Goal: Contribute content

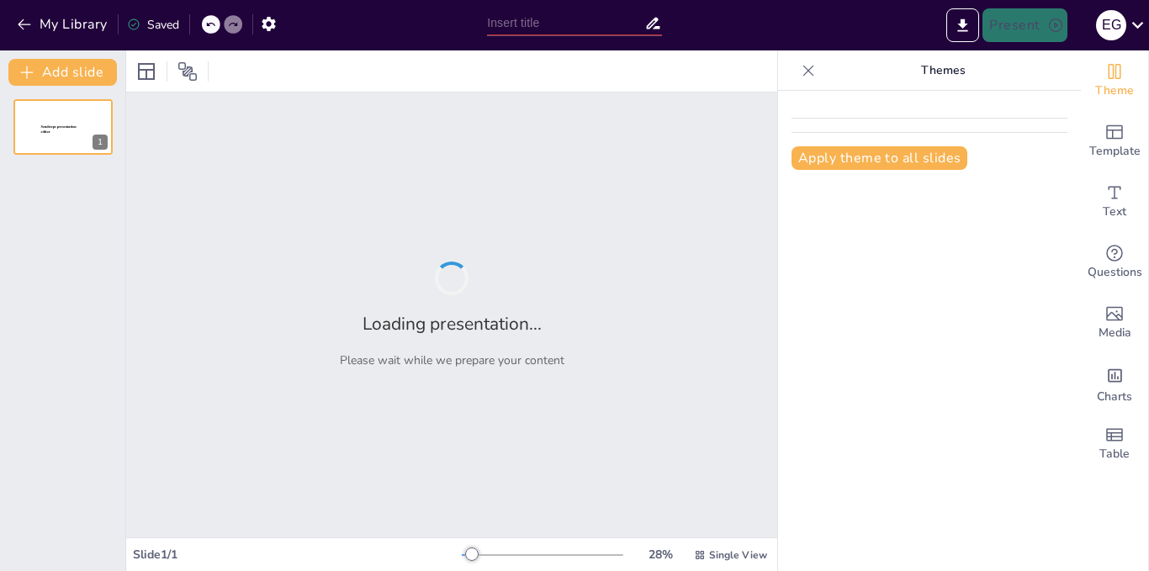
type input "Línea de Tiempo: Hitos Clave en la Gestión de Seguridad y Salud en el Trabajo e…"
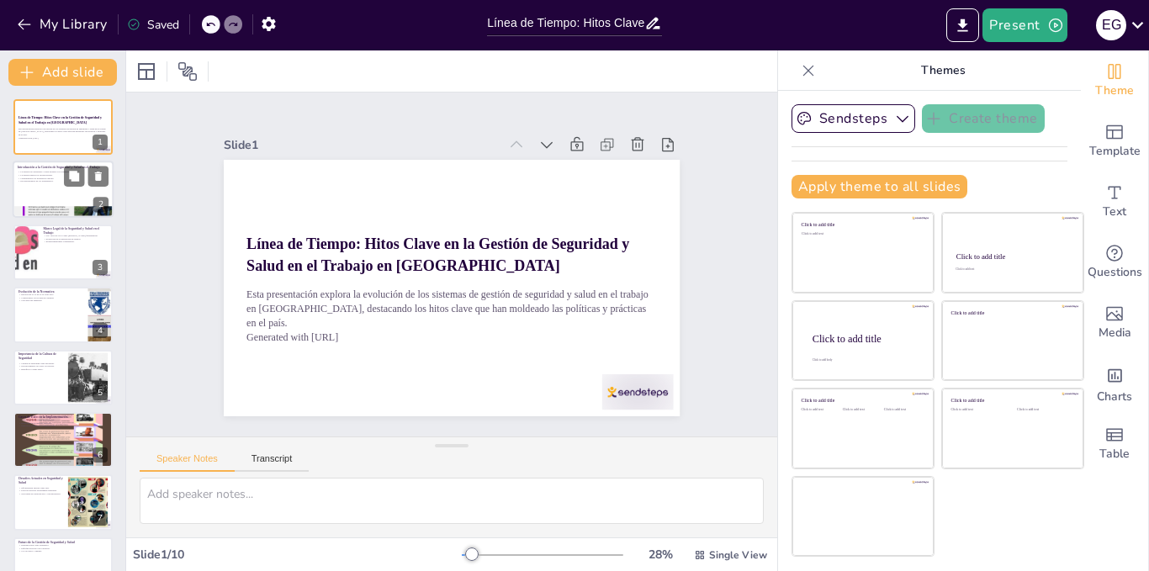
click at [79, 203] on div at bounding box center [63, 189] width 101 height 57
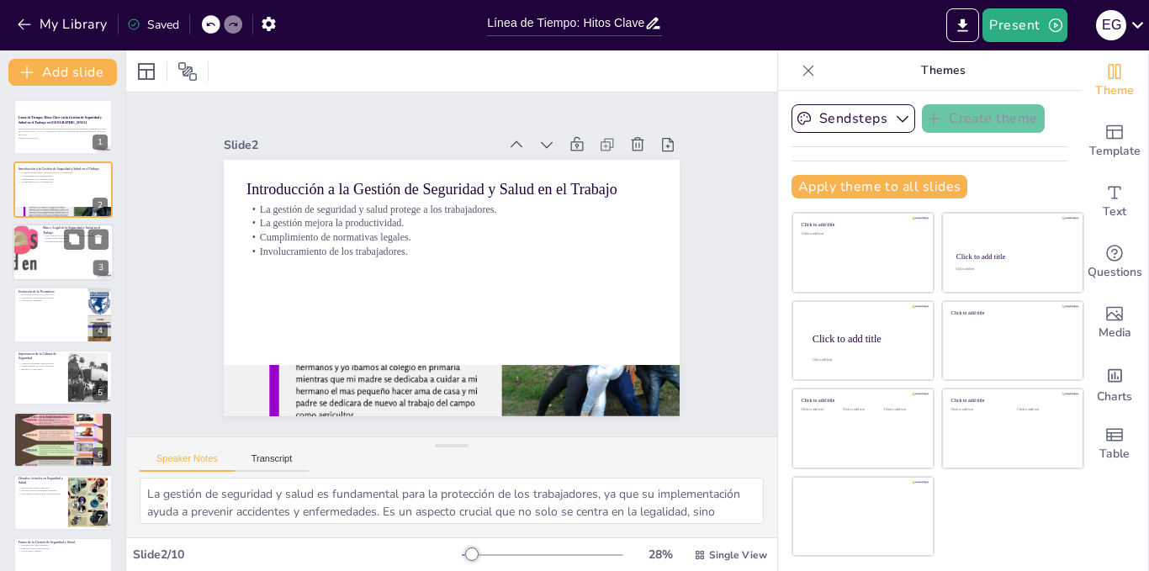
click at [63, 253] on div at bounding box center [63, 252] width 101 height 57
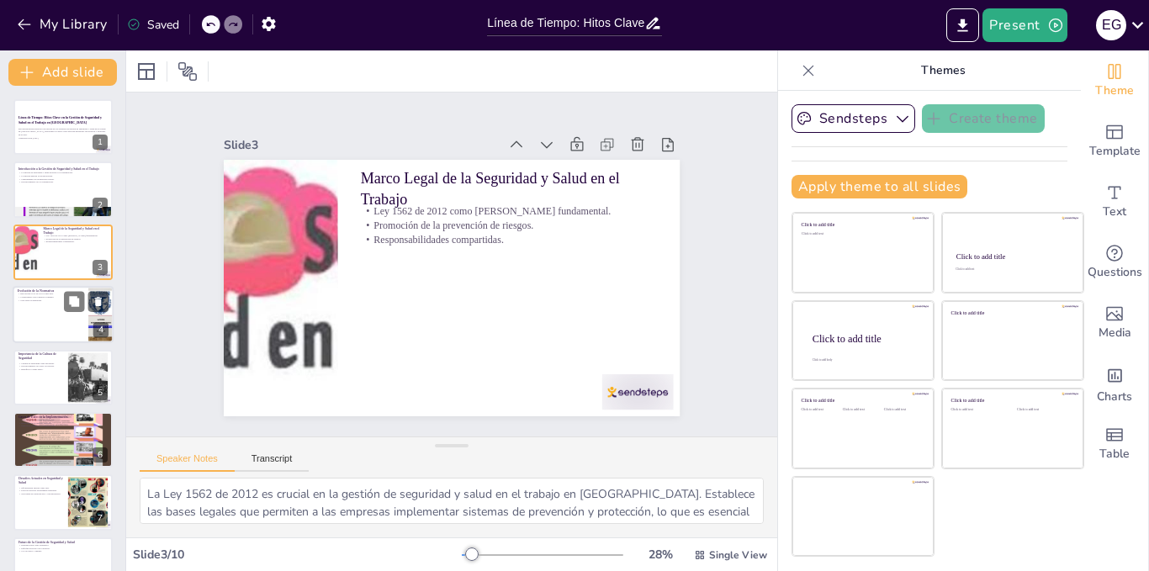
click at [59, 301] on p "Guía para las empresas." at bounding box center [51, 300] width 66 height 3
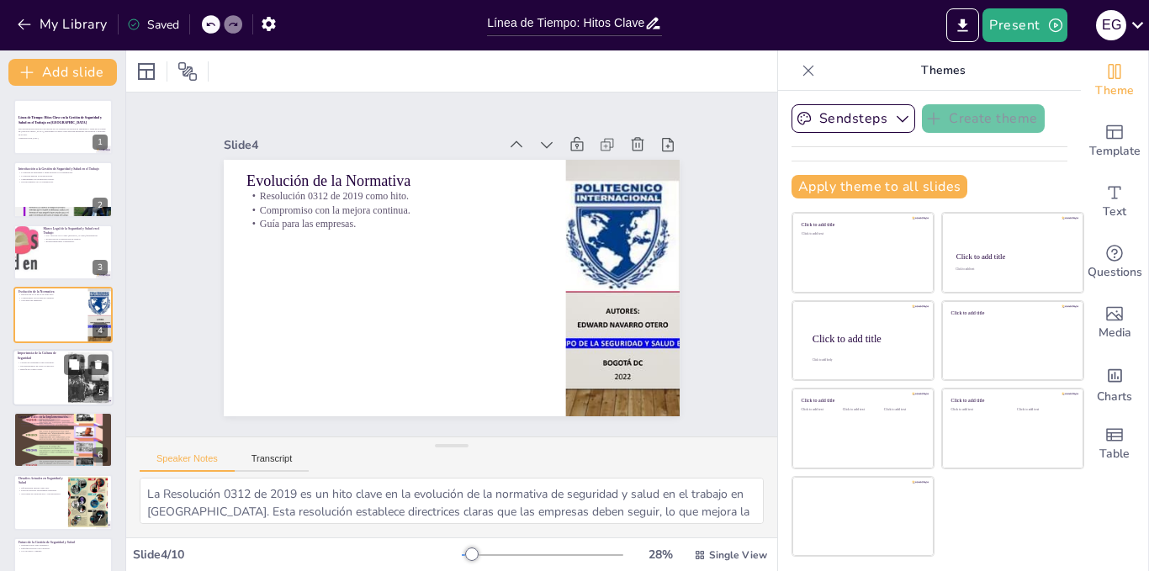
click at [48, 378] on div at bounding box center [63, 377] width 101 height 57
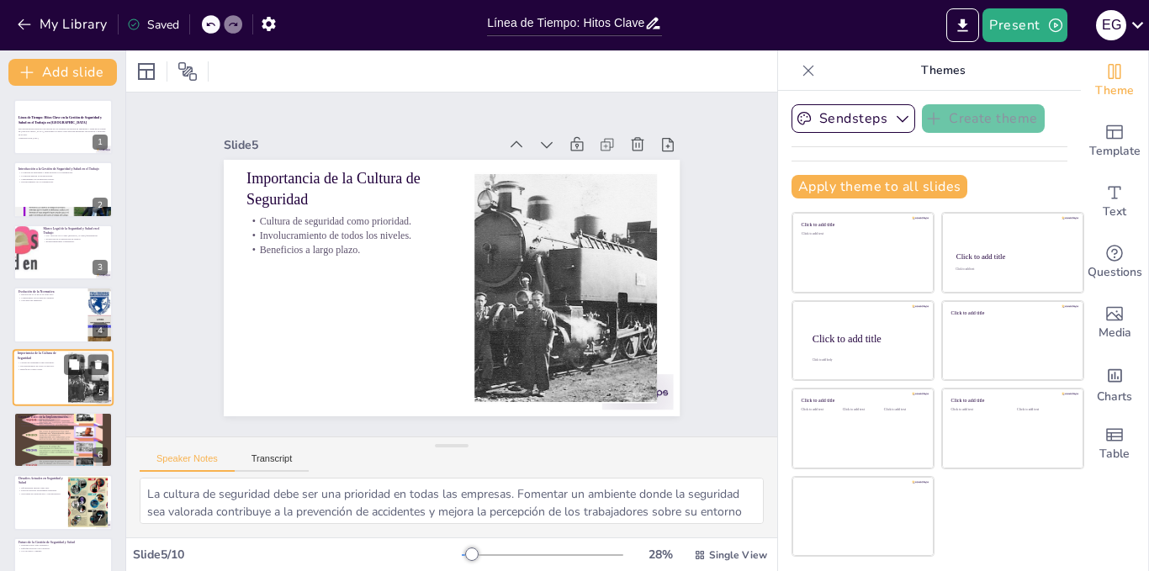
scroll to position [49, 0]
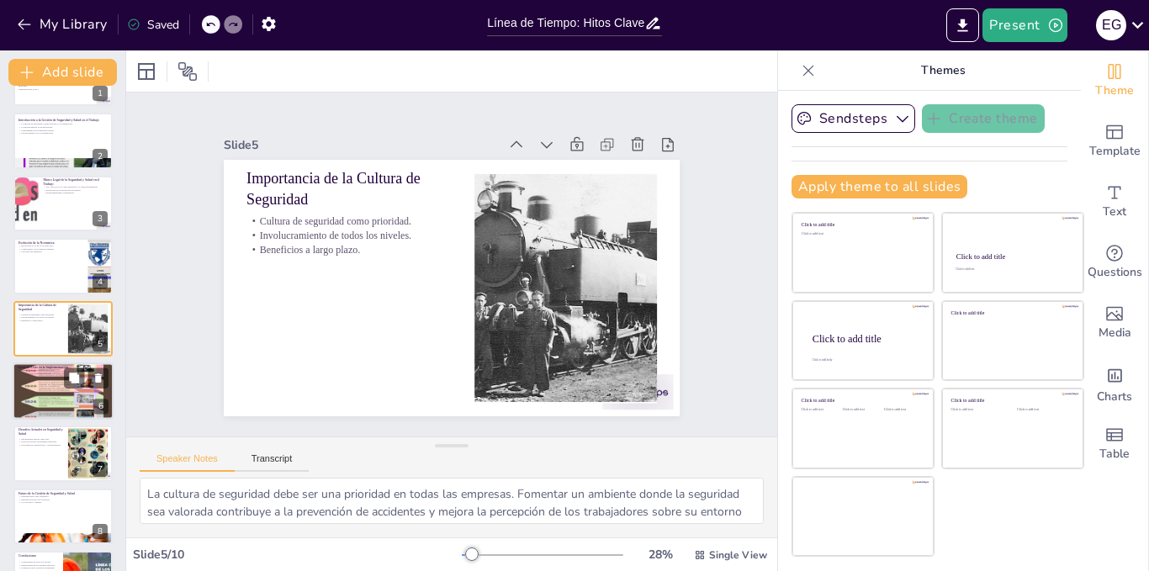
click at [45, 399] on div at bounding box center [63, 391] width 101 height 135
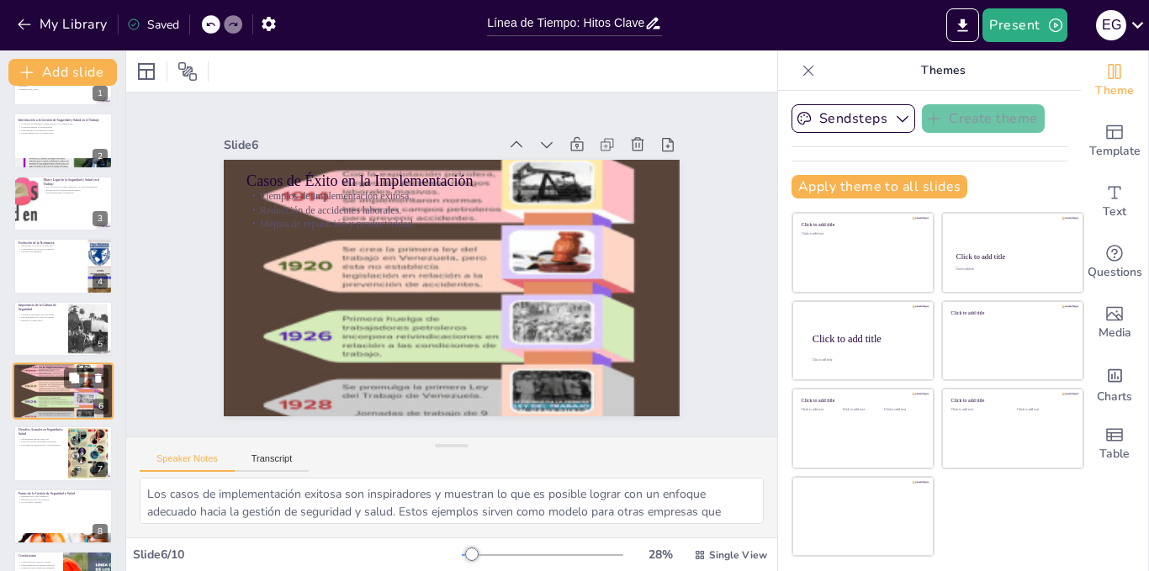
scroll to position [112, 0]
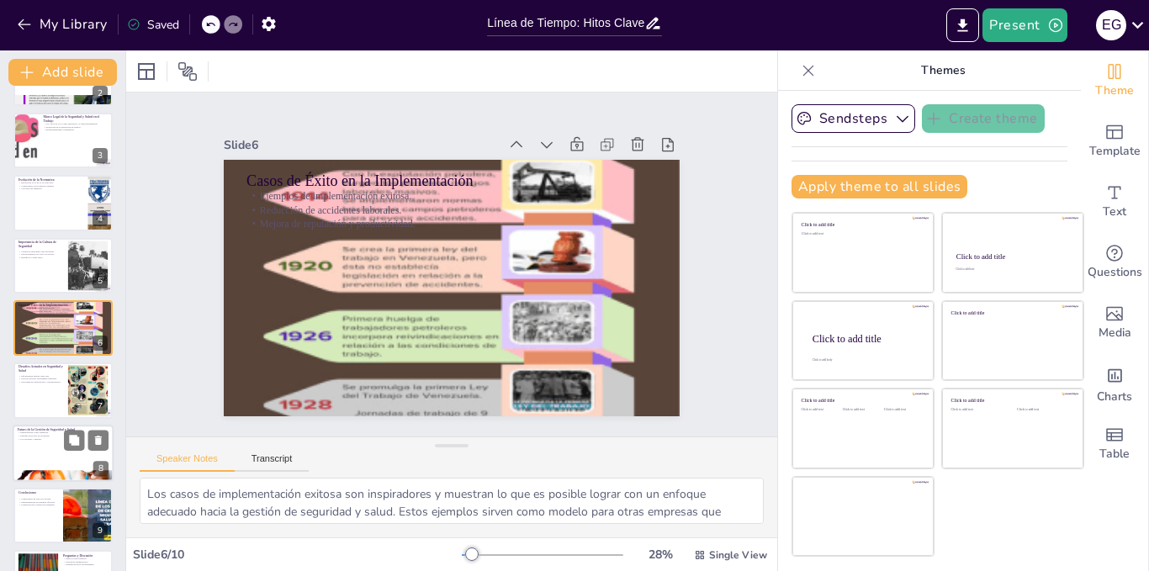
click at [36, 454] on div at bounding box center [63, 453] width 101 height 57
type textarea "La digitalización se está convirtiendo en una tendencia clave en la gestión de …"
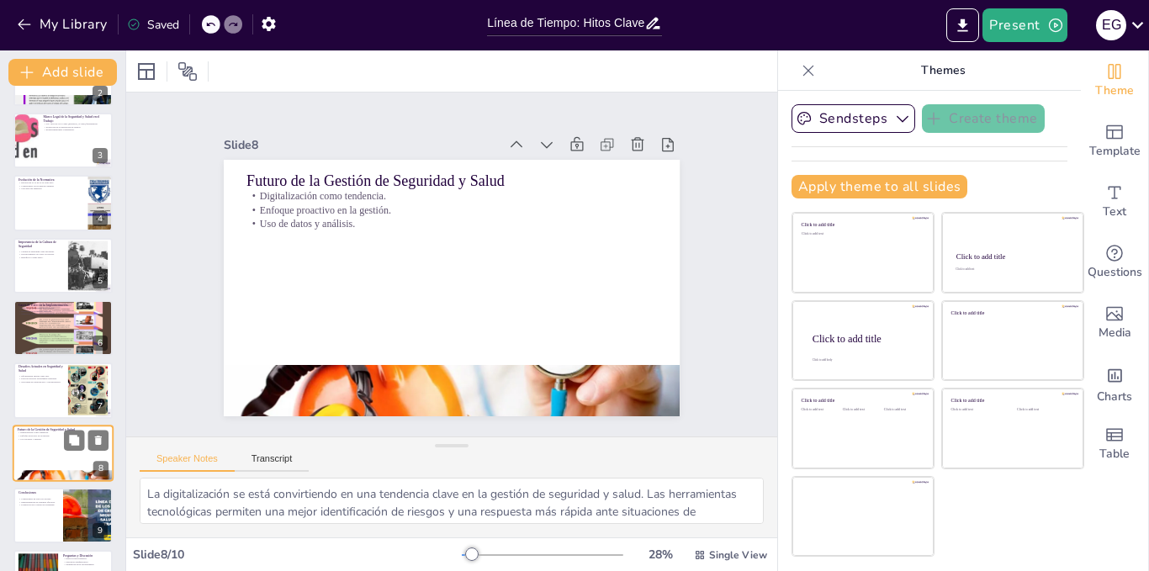
scroll to position [161, 0]
